Goal: Information Seeking & Learning: Learn about a topic

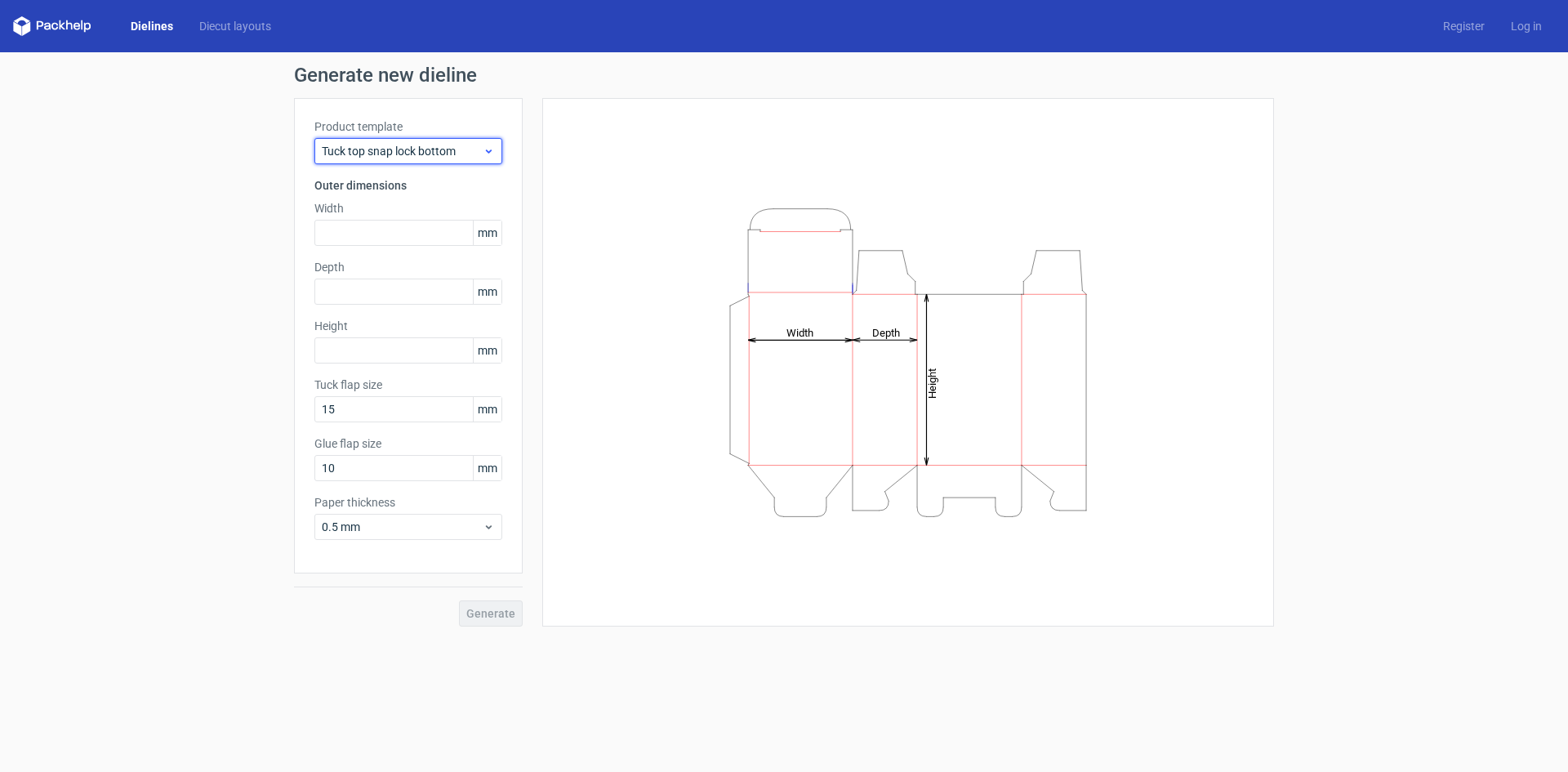
click at [489, 147] on icon at bounding box center [488, 152] width 13 height 13
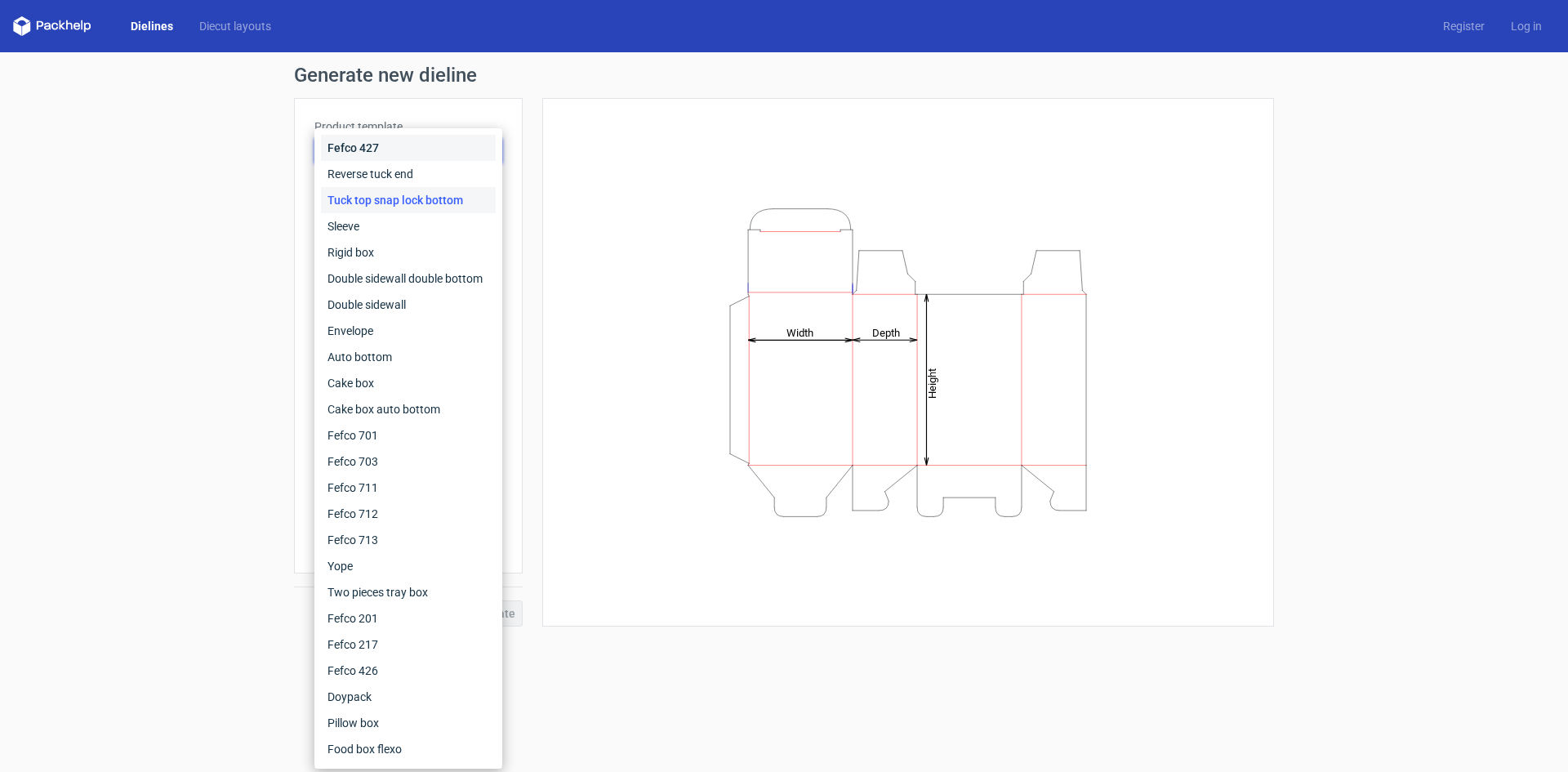
click at [376, 148] on div "Fefco 427" at bounding box center [408, 147] width 175 height 26
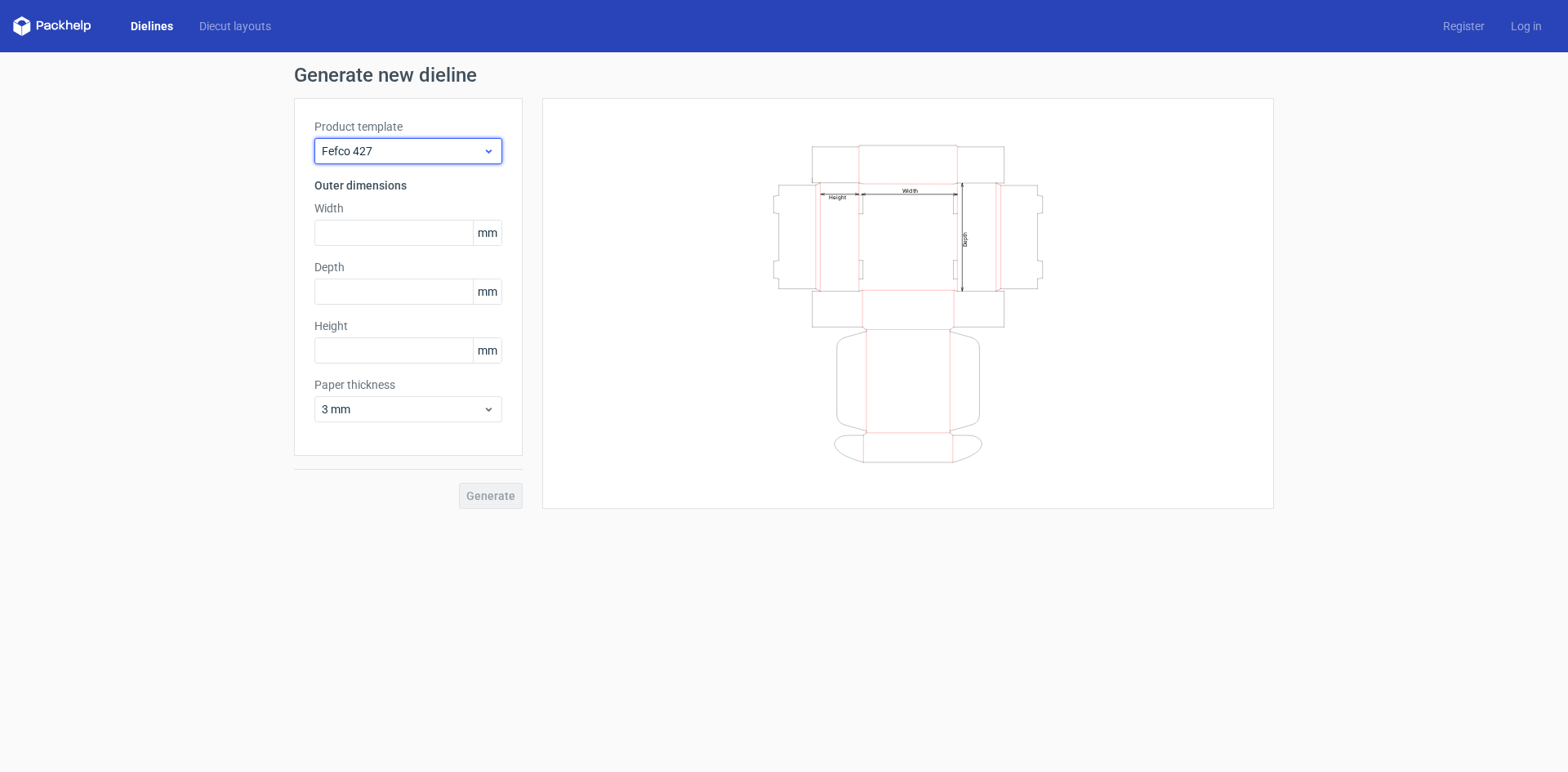
click at [370, 148] on span "Fefco 427" at bounding box center [402, 152] width 161 height 17
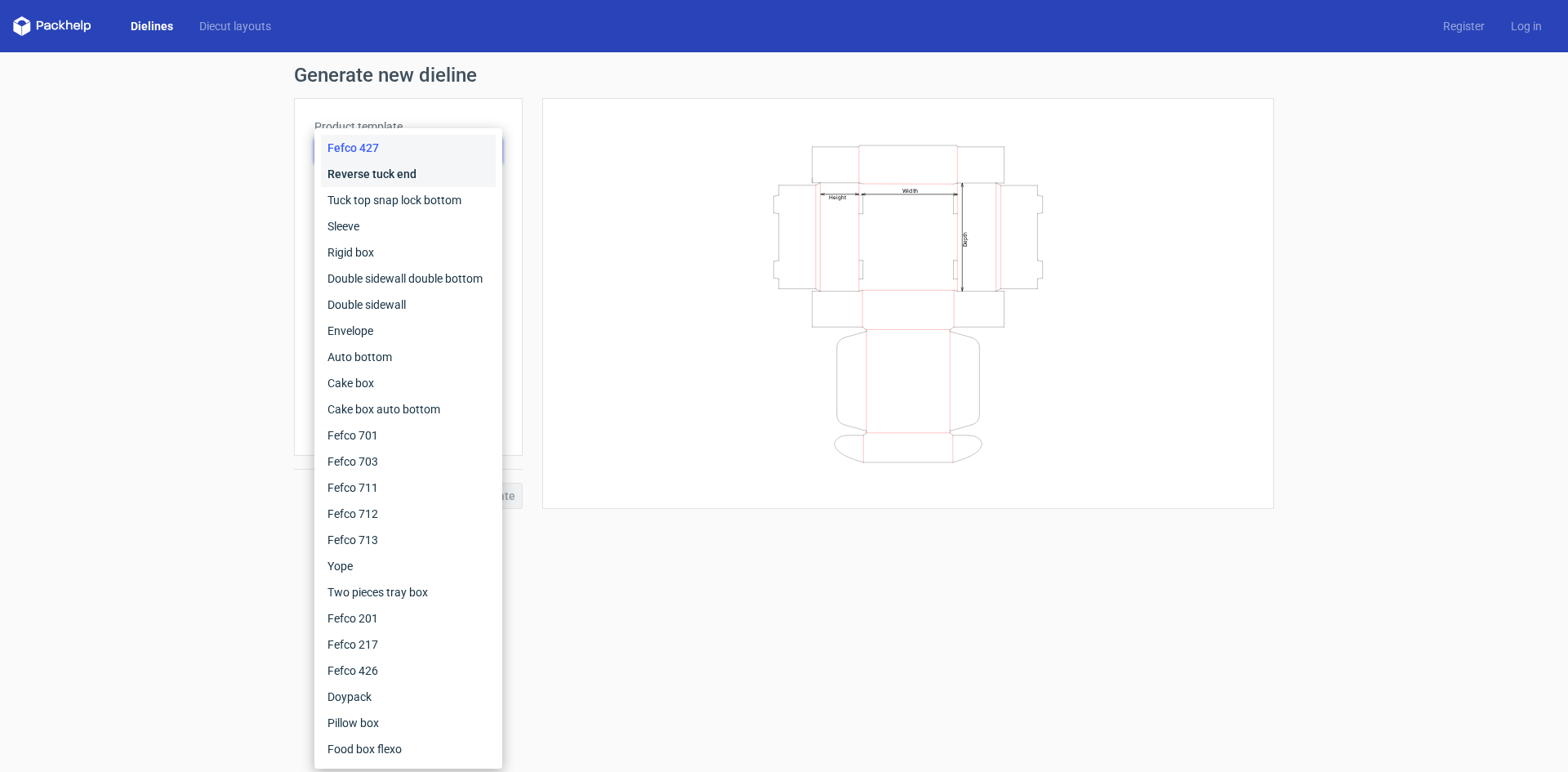
click at [370, 177] on div "Reverse tuck end" at bounding box center [408, 173] width 175 height 26
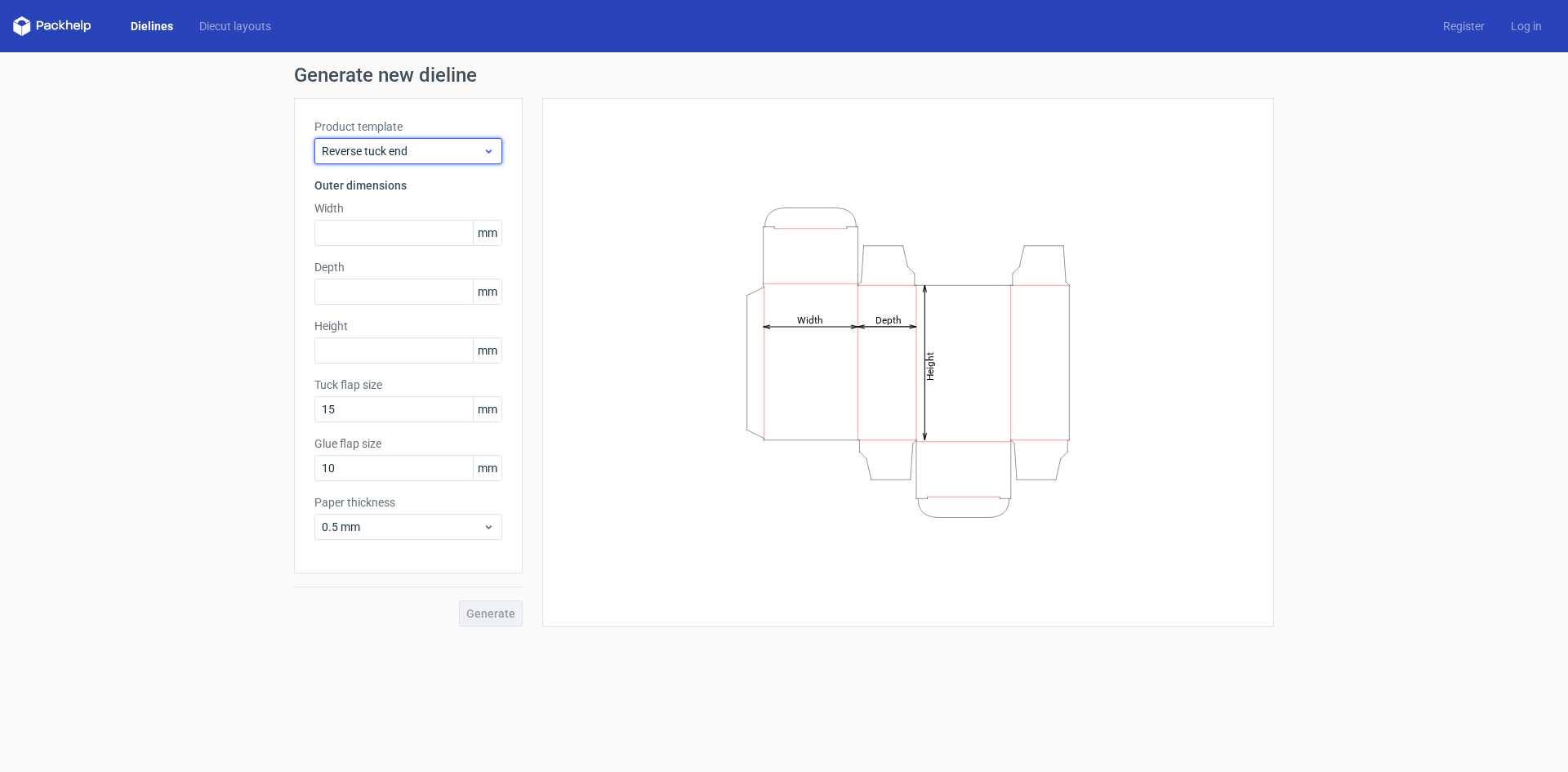
click at [395, 149] on span "Reverse tuck end" at bounding box center [402, 152] width 161 height 17
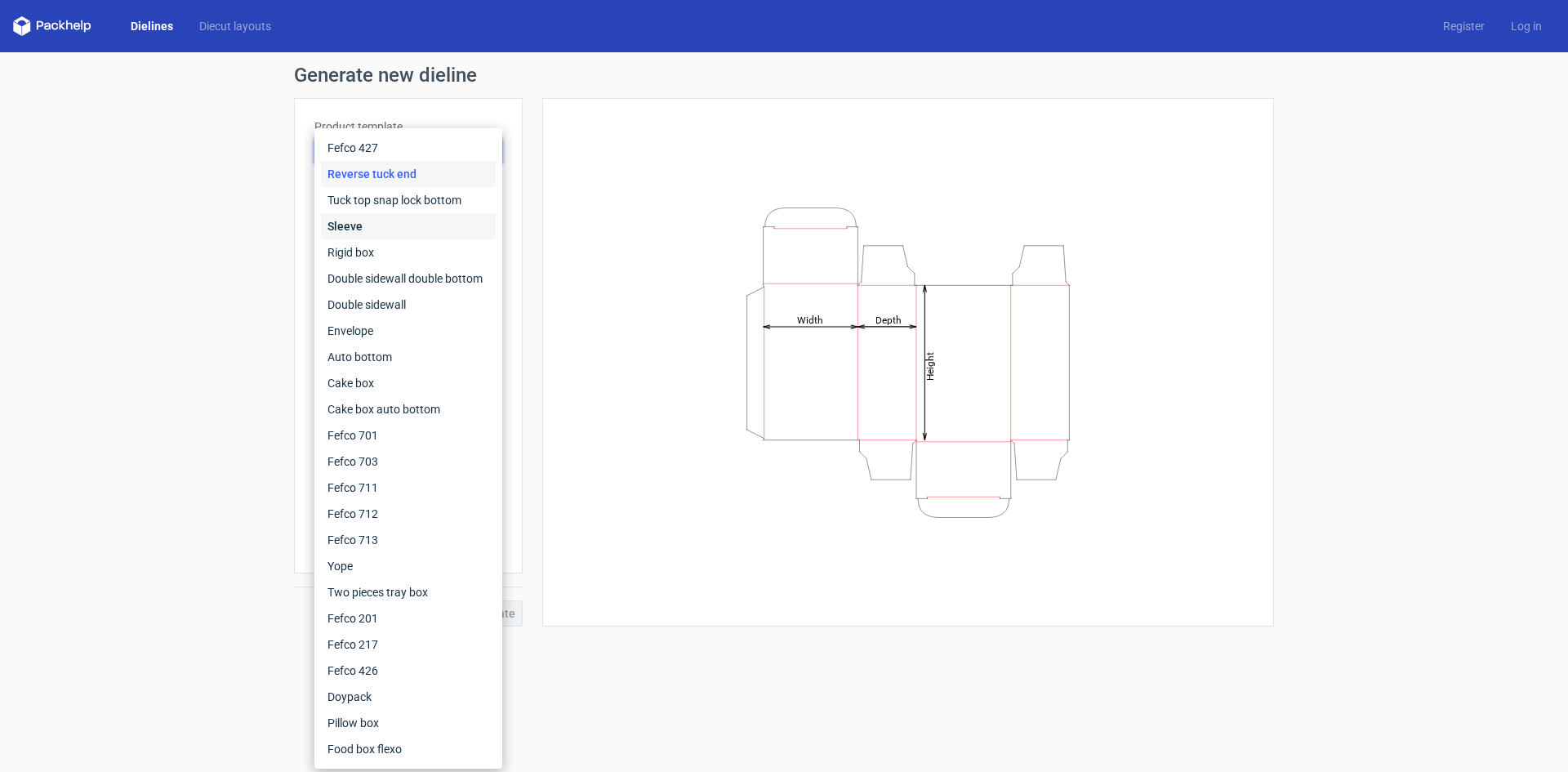
click at [359, 220] on div "Sleeve" at bounding box center [408, 226] width 175 height 26
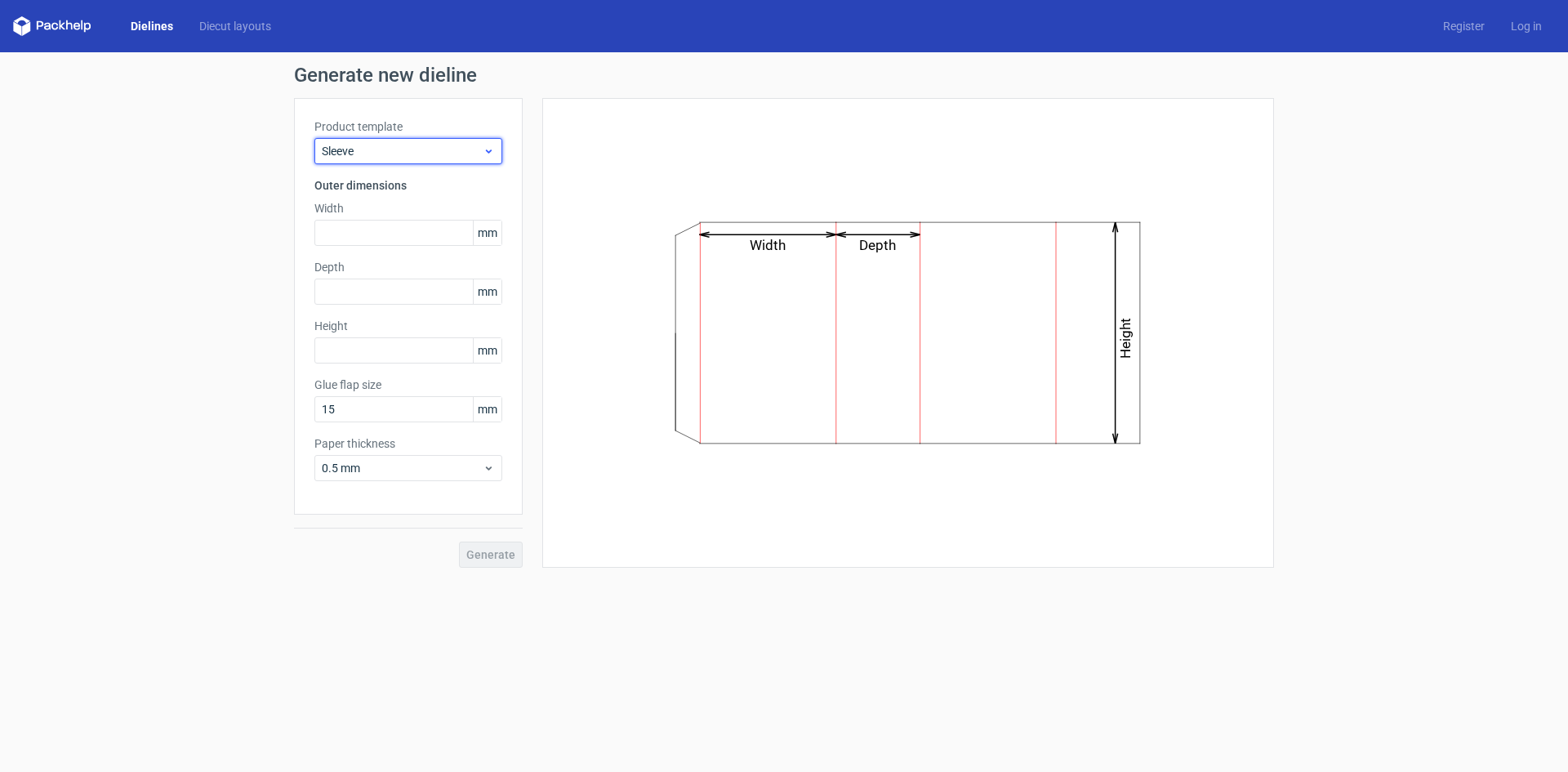
click at [394, 157] on span "Sleeve" at bounding box center [402, 152] width 161 height 17
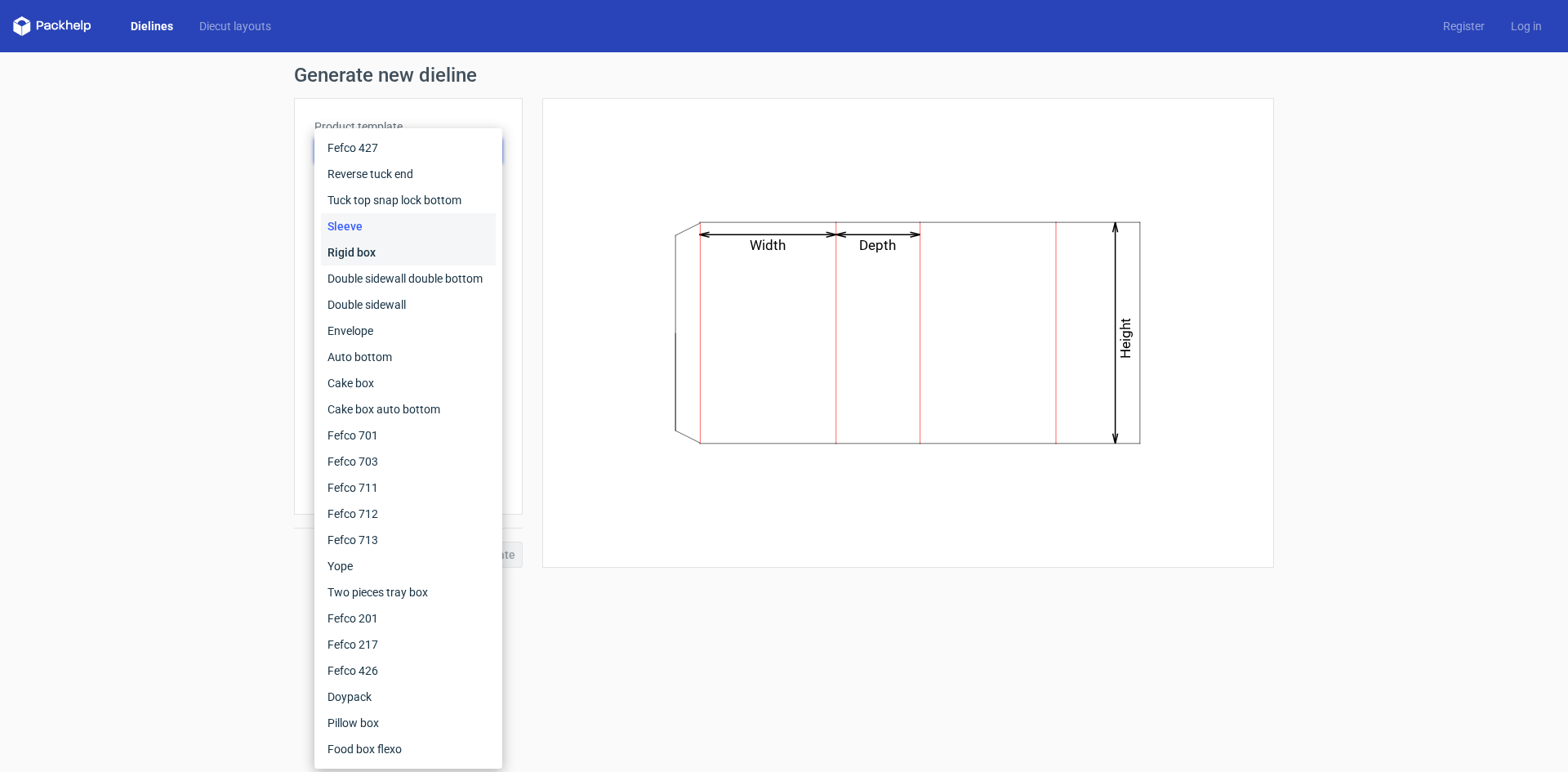
click at [369, 251] on div "Rigid box" at bounding box center [408, 252] width 175 height 26
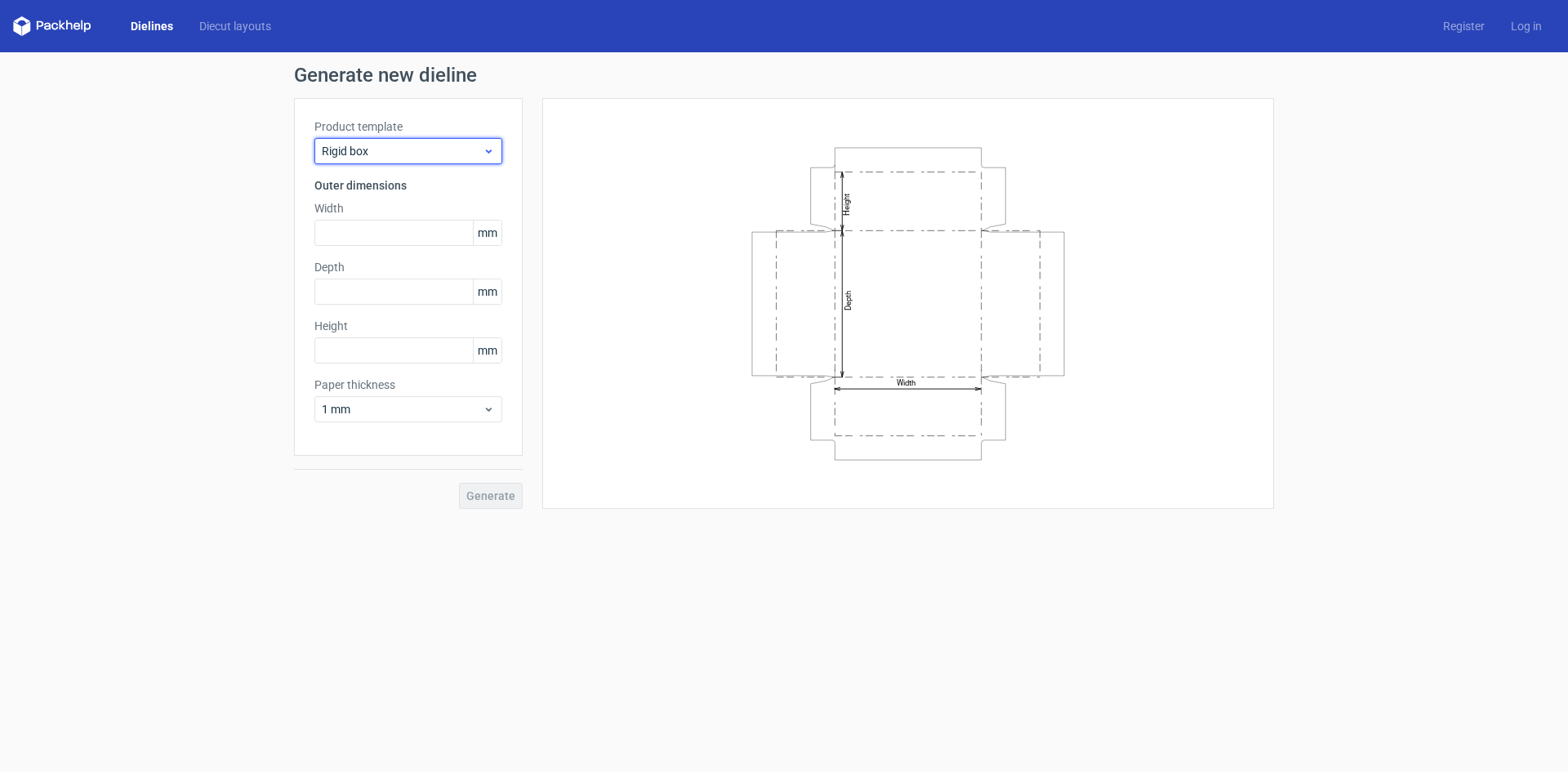
click at [408, 154] on span "Rigid box" at bounding box center [402, 152] width 161 height 17
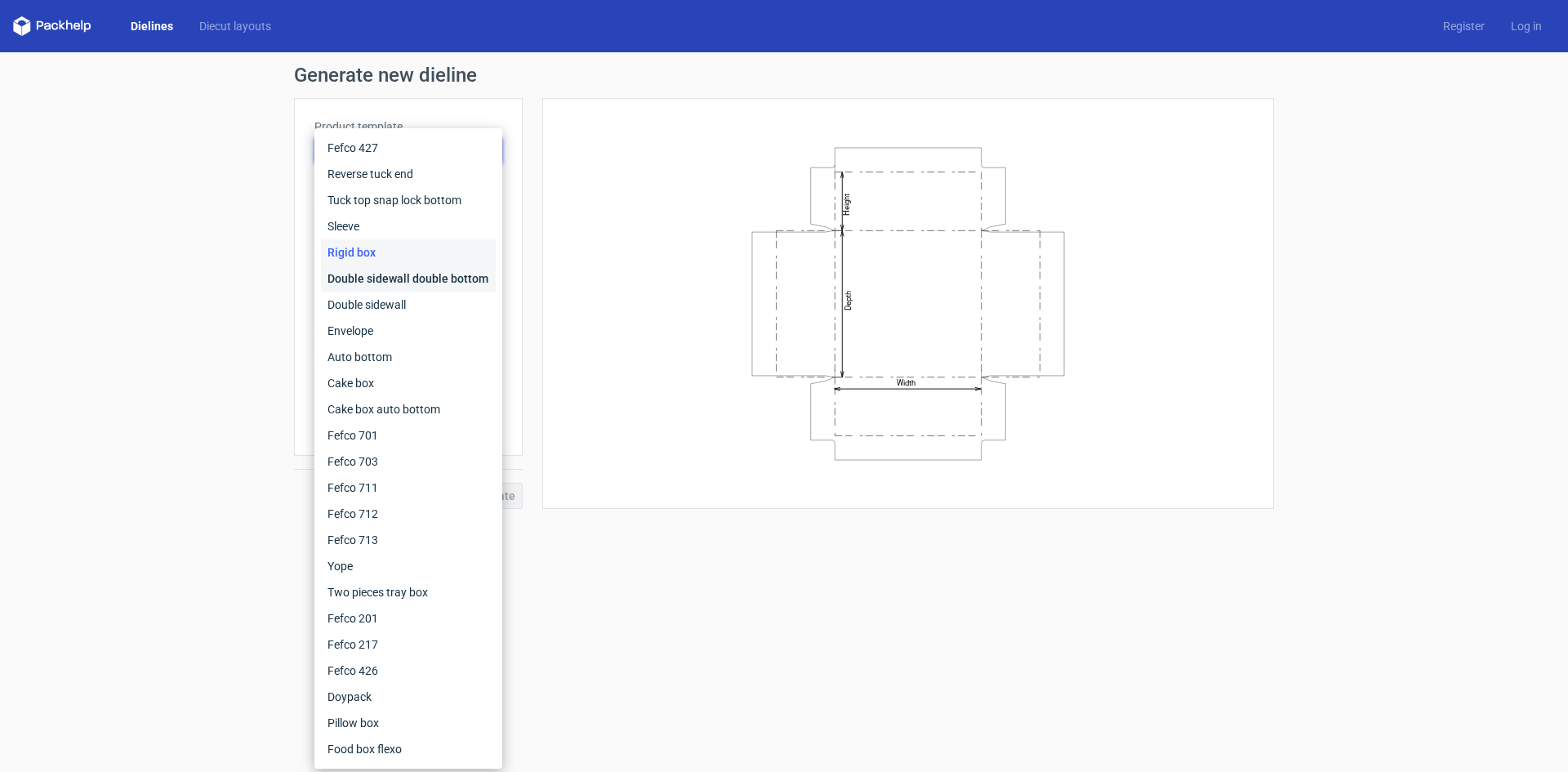
click at [419, 282] on div "Double sidewall double bottom" at bounding box center [408, 278] width 175 height 26
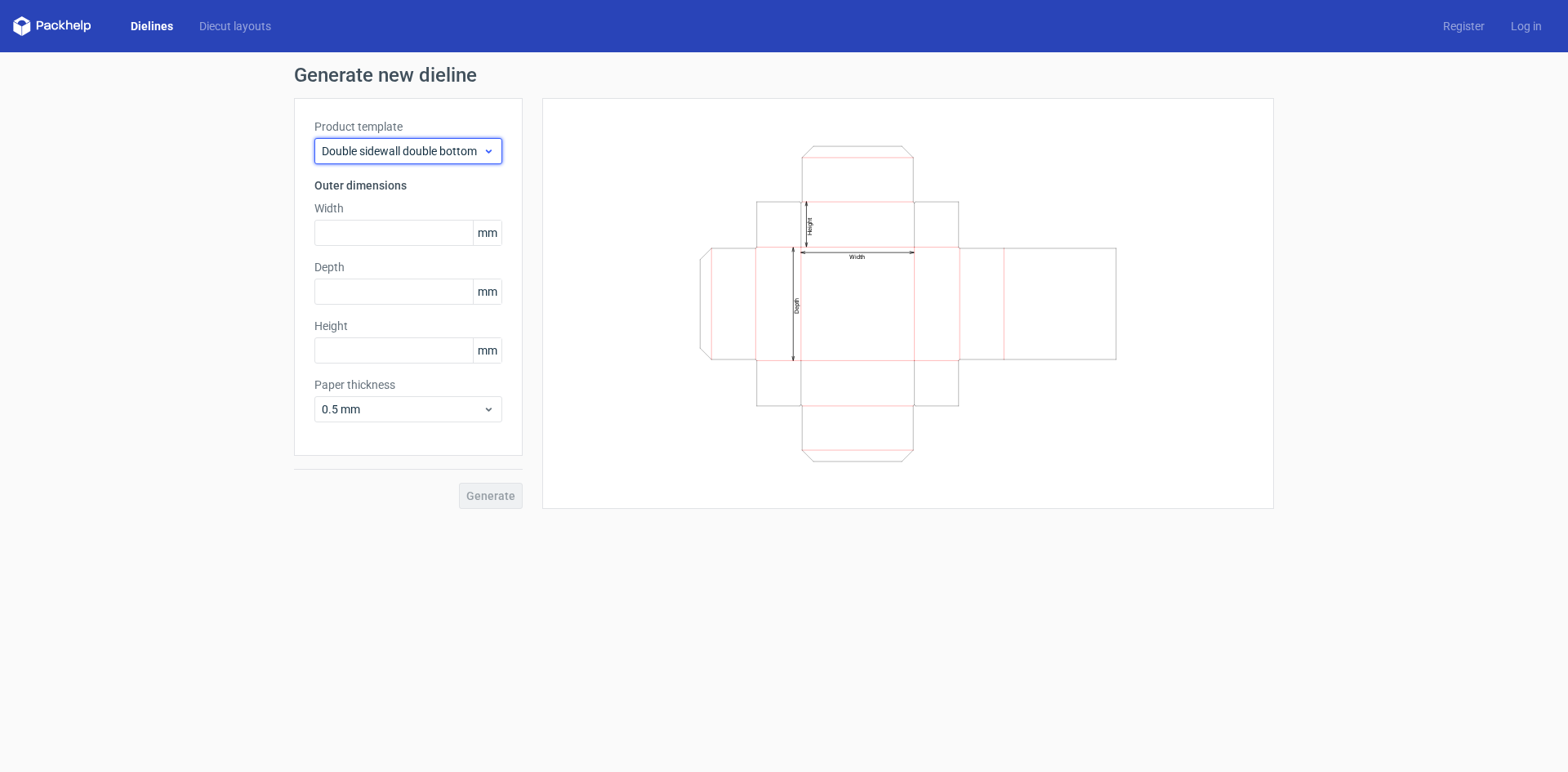
click at [432, 147] on span "Double sidewall double bottom" at bounding box center [402, 152] width 161 height 17
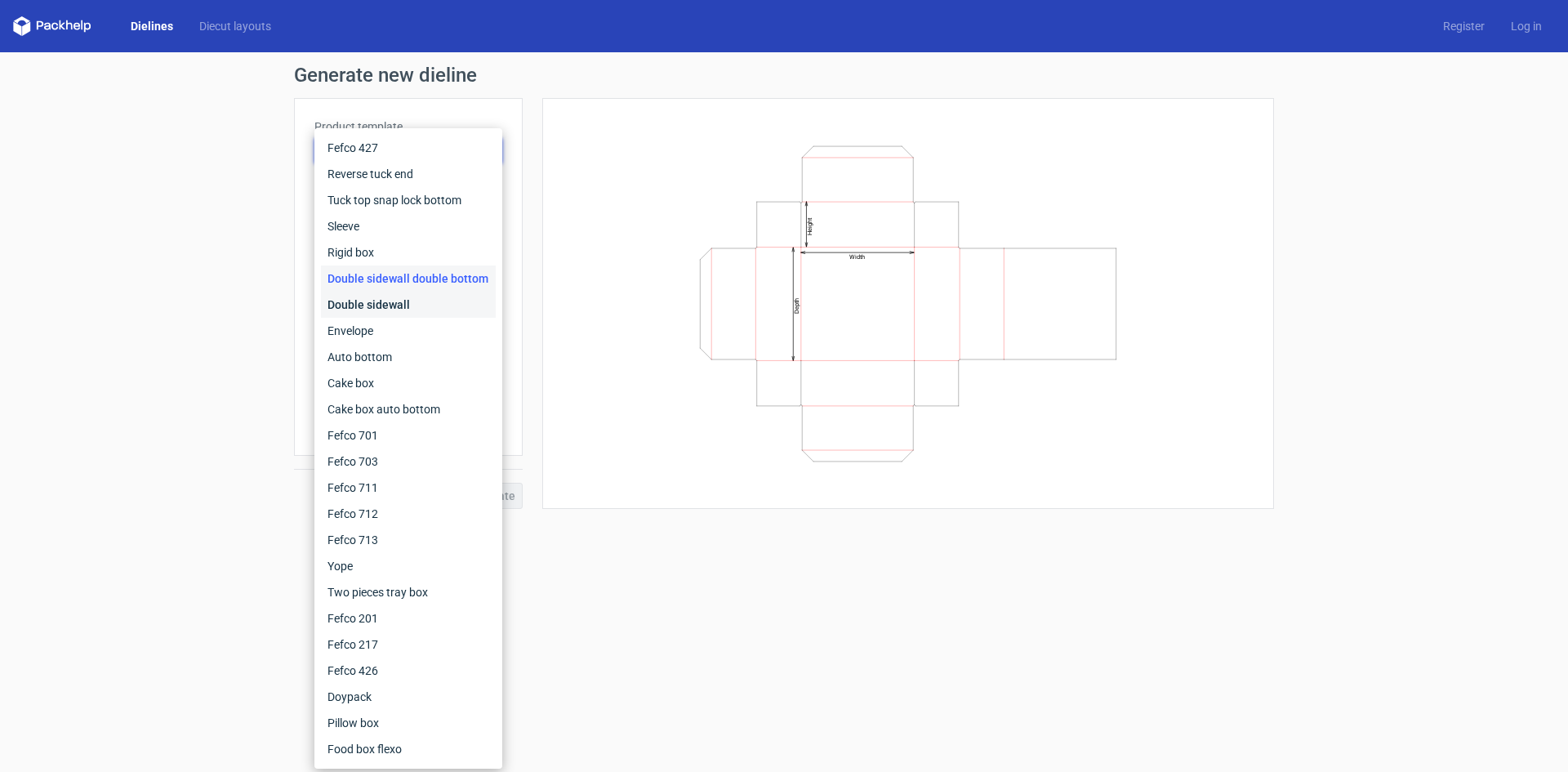
click at [379, 304] on div "Double sidewall" at bounding box center [408, 304] width 175 height 26
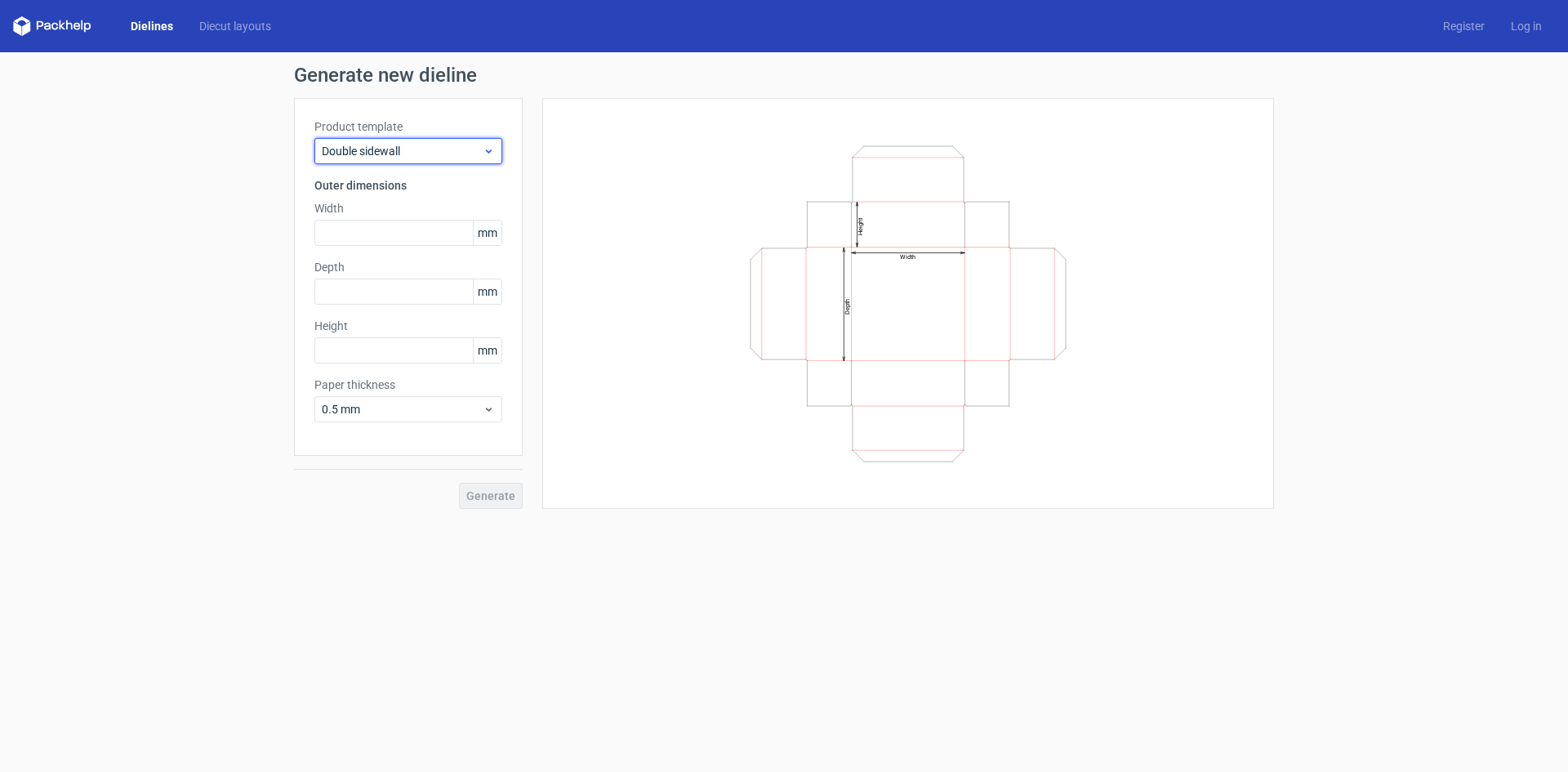
click at [437, 152] on span "Double sidewall" at bounding box center [402, 152] width 161 height 17
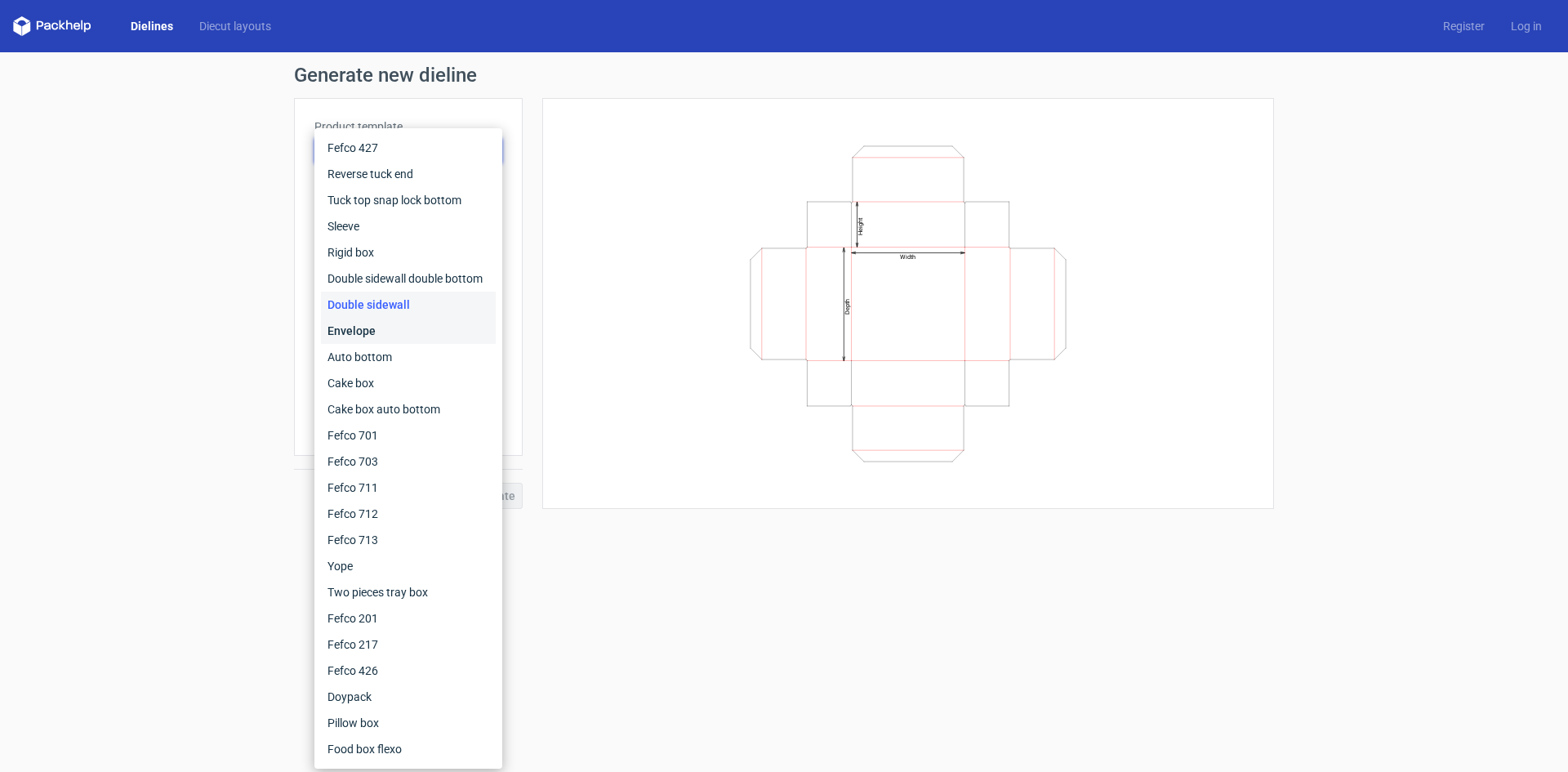
click at [369, 329] on div "Envelope" at bounding box center [408, 330] width 175 height 26
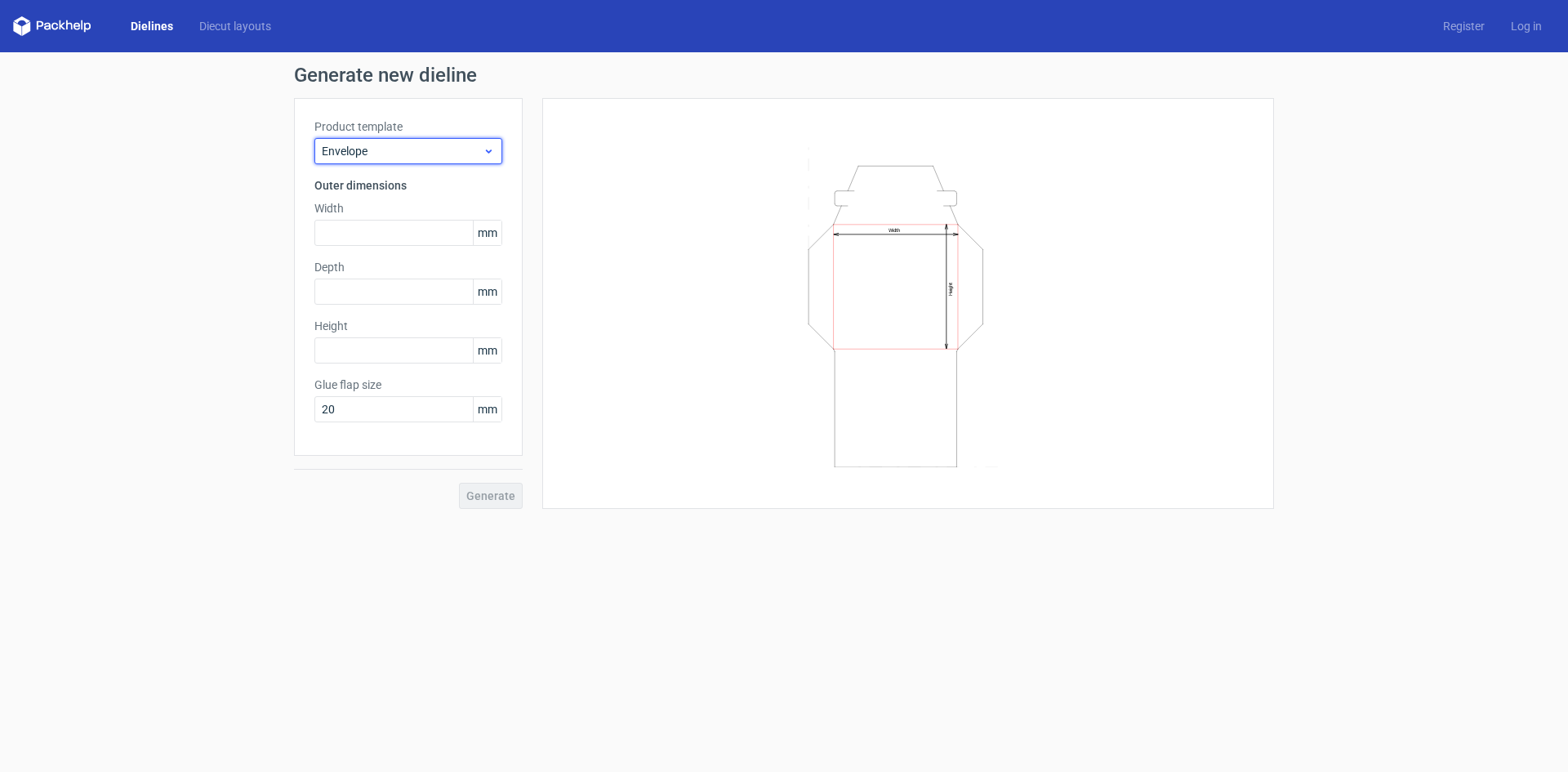
click at [423, 154] on span "Envelope" at bounding box center [402, 152] width 161 height 17
